Goal: Information Seeking & Learning: Learn about a topic

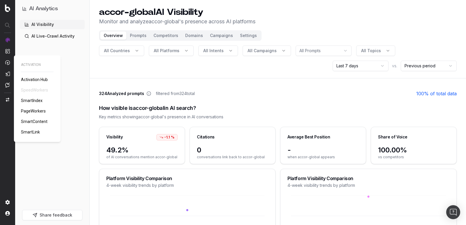
click at [34, 112] on span "PageWorkers" at bounding box center [33, 111] width 25 height 5
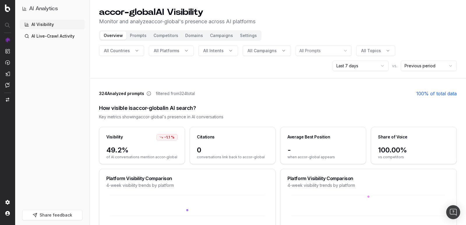
click at [59, 35] on link "AI Live-Crawl Activity" at bounding box center [52, 35] width 65 height 9
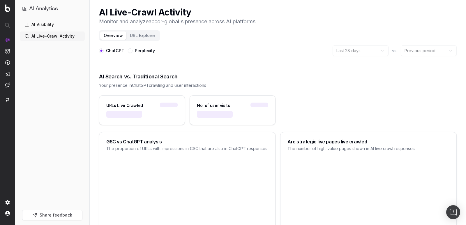
click at [147, 49] on label "Perplexity" at bounding box center [145, 51] width 20 height 4
click at [132, 49] on button "Perplexity" at bounding box center [130, 50] width 5 height 5
click at [119, 49] on label "ChatGPT" at bounding box center [115, 51] width 18 height 4
click at [104, 49] on button "ChatGPT" at bounding box center [101, 50] width 5 height 5
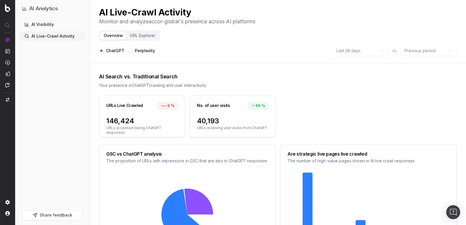
click at [146, 35] on button "URL Explorer" at bounding box center [142, 35] width 32 height 8
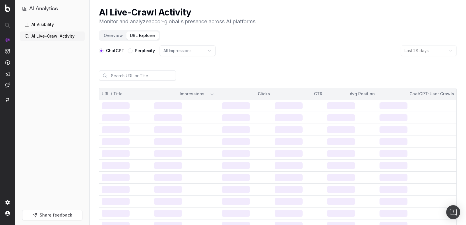
click at [108, 35] on button "Overview" at bounding box center [113, 35] width 26 height 8
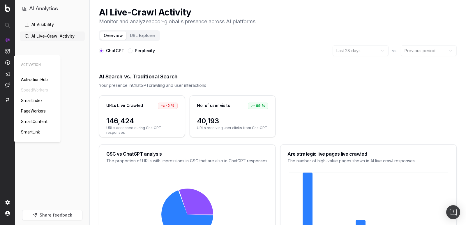
click at [39, 102] on span "SmartIndex" at bounding box center [32, 100] width 22 height 5
